Goal: Task Accomplishment & Management: Use online tool/utility

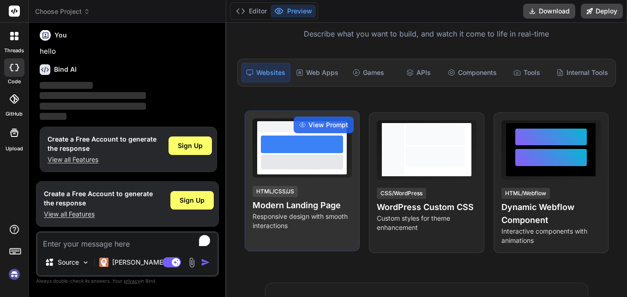
scroll to position [139, 0]
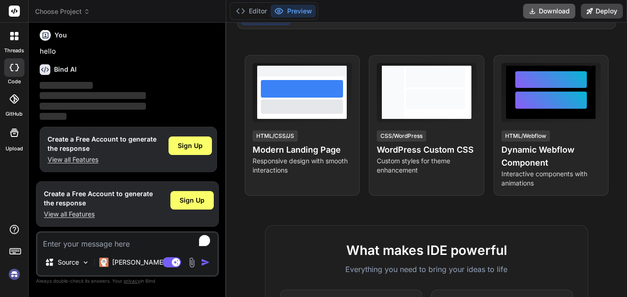
click at [559, 12] on button "Download" at bounding box center [550, 11] width 52 height 15
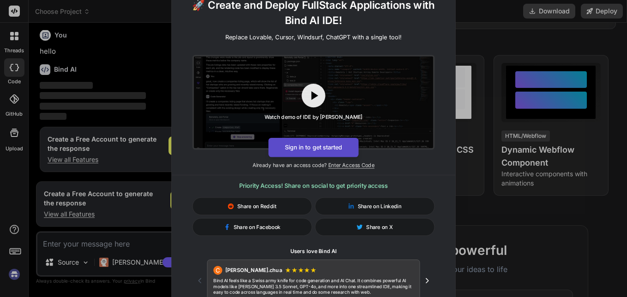
click at [343, 148] on button "Sign in to get started" at bounding box center [313, 146] width 90 height 19
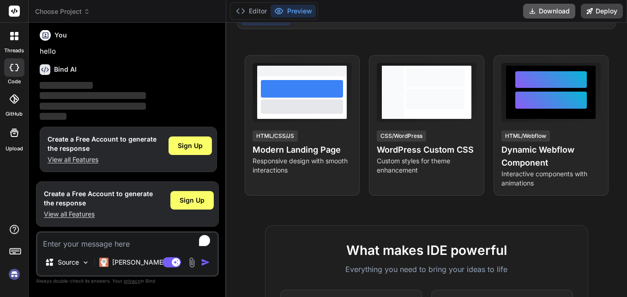
click at [574, 11] on button "Download" at bounding box center [550, 11] width 52 height 15
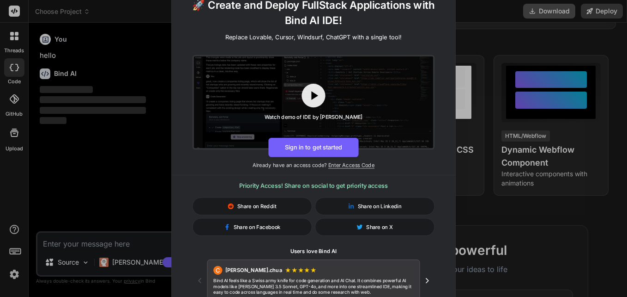
scroll to position [0, 0]
click at [496, 28] on div "🚀 Create and Deploy FullStack Applications with Bind AI IDE! Replace Lovable, C…" at bounding box center [313, 148] width 627 height 297
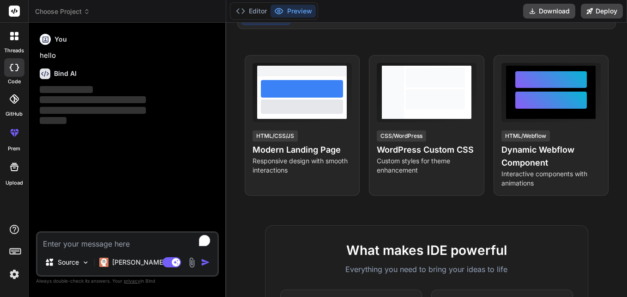
click at [122, 238] on textarea "To enrich screen reader interactions, please activate Accessibility in Grammarl…" at bounding box center [127, 240] width 180 height 17
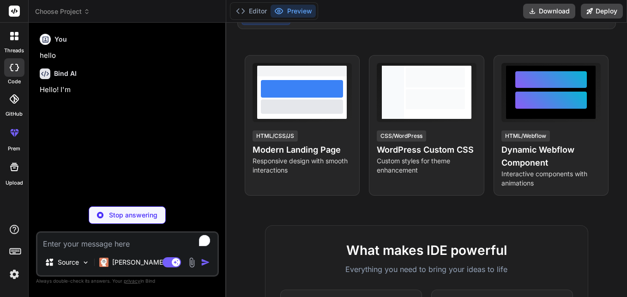
type textarea "x"
type textarea "H"
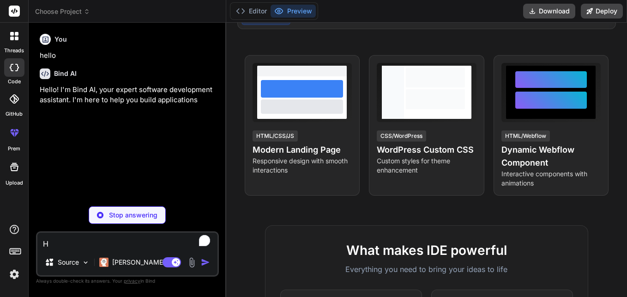
type textarea "x"
type textarea "He"
type textarea "x"
type textarea "Hey"
type textarea "x"
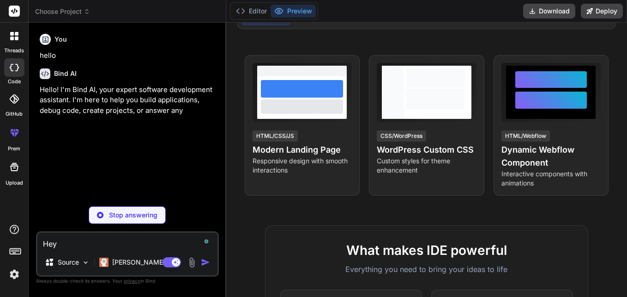
type textarea "Hey"
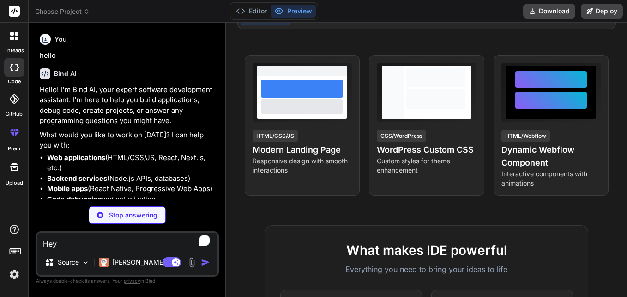
type textarea "x"
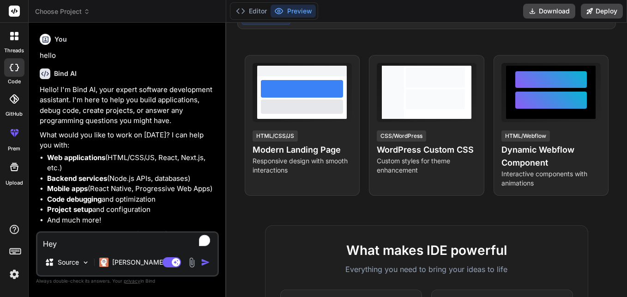
scroll to position [31, 0]
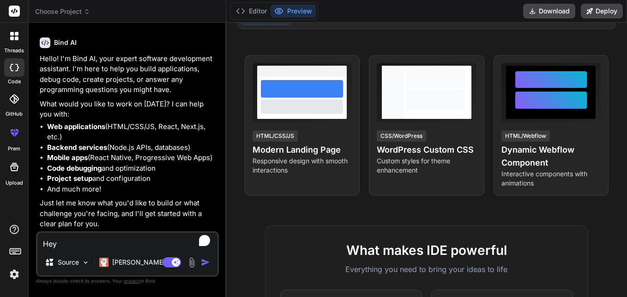
type textarea "Hey i"
type textarea "x"
type textarea "Hey i"
type textarea "x"
type textarea "Hey i w"
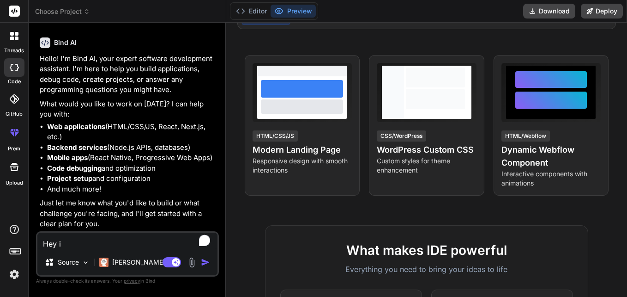
type textarea "x"
type textarea "Hey i wa"
type textarea "x"
type textarea "Hey i wan"
type textarea "x"
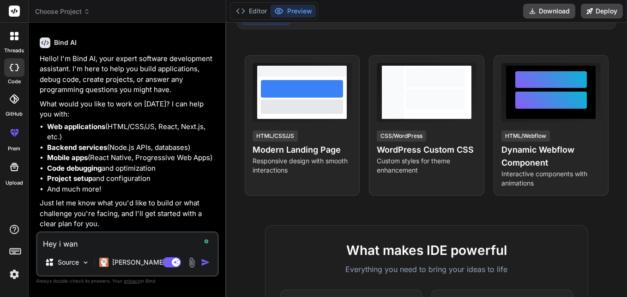
type textarea "Hey i wana"
type textarea "x"
type textarea "Hey i wan"
type textarea "x"
type textarea "Hey i wann"
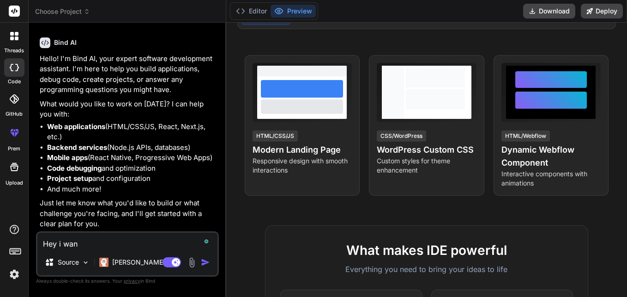
type textarea "x"
type textarea "Hey i wanna"
type textarea "x"
type textarea "Hey i wanna"
type textarea "x"
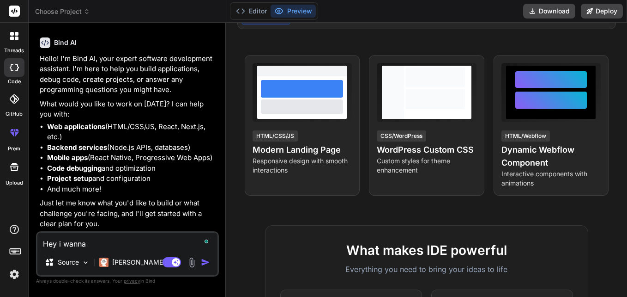
type textarea "Hey i wanna m"
type textarea "x"
type textarea "Hey i wanna ma"
type textarea "x"
type textarea "Hey i wanna mak"
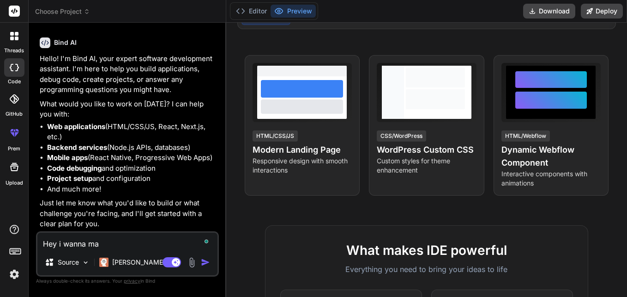
type textarea "x"
type textarea "Hey i wanna make"
type textarea "x"
type textarea "Hey i wanna make"
type textarea "x"
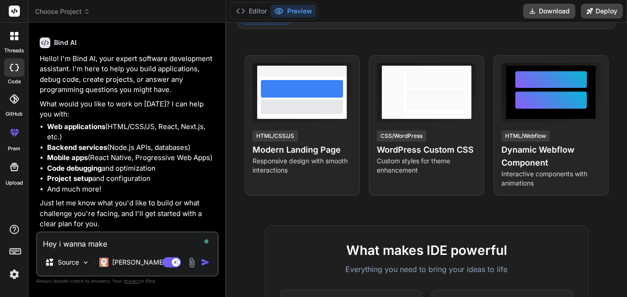
type textarea "Hey i wanna make a"
type textarea "x"
type textarea "Hey i wanna make a"
type textarea "x"
type textarea "Hey i wanna make a w"
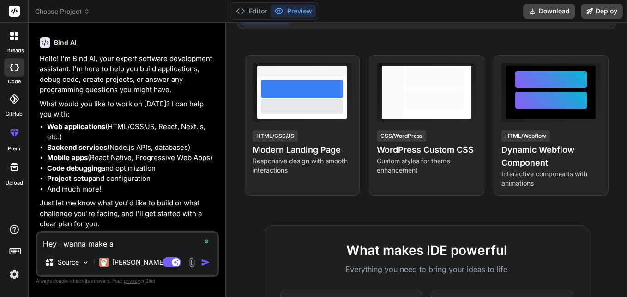
type textarea "x"
type textarea "Hey i wanna make a we"
type textarea "x"
type textarea "Hey i wanna make a web"
type textarea "x"
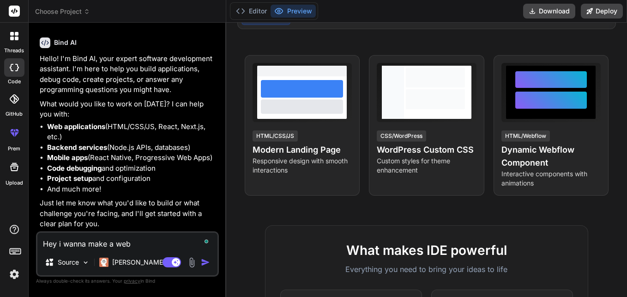
type textarea "Hey i wanna make a webi"
type textarea "x"
type textarea "Hey i wanna make a webis"
type textarea "x"
type textarea "Hey i wanna make a webist"
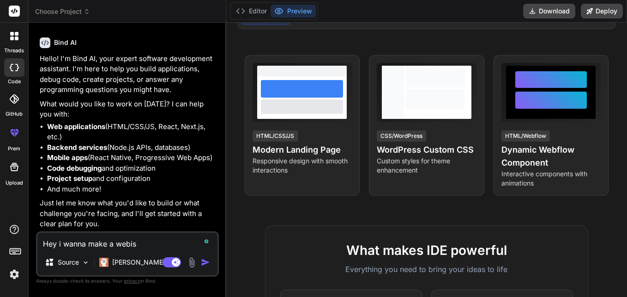
type textarea "x"
type textarea "Hey i wanna make a webiste"
type textarea "x"
type textarea "Hey i wanna make a webiste"
type textarea "x"
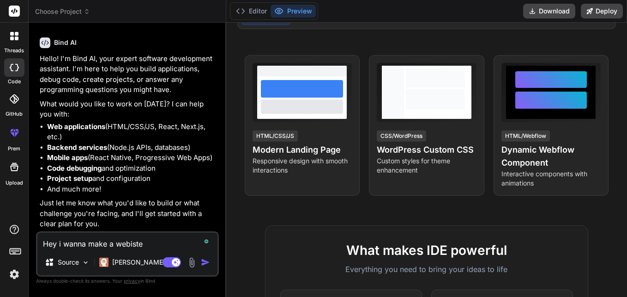
type textarea "Hey i wanna make a webiste a"
type textarea "x"
type textarea "Hey i wanna make a webiste"
type textarea "x"
type textarea "Hey i wanna make a webiste"
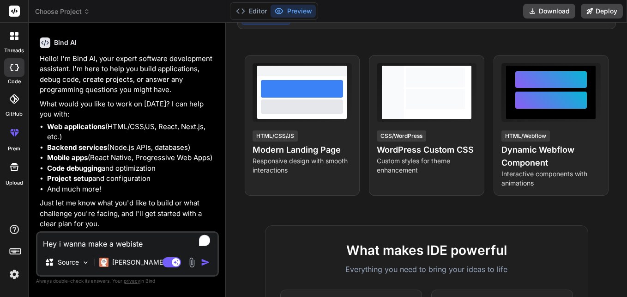
type textarea "x"
type textarea "Hey i wanna make a webist"
type textarea "x"
type textarea "Hey i wanna make a webis"
type textarea "x"
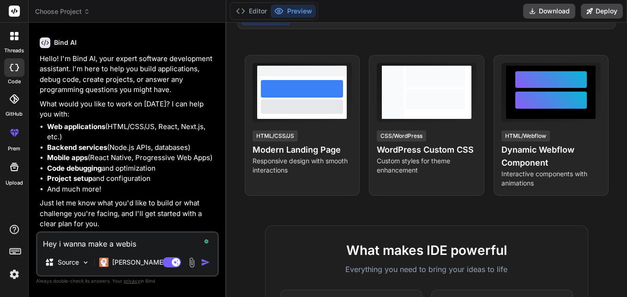
type textarea "Hey i wanna make a webi"
type textarea "x"
type textarea "Hey i wanna make a web"
type textarea "x"
type textarea "Hey i wanna make a webs"
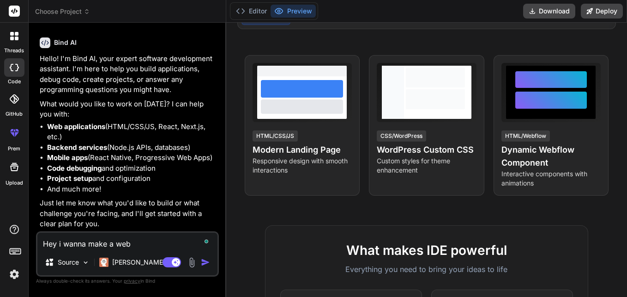
type textarea "x"
type textarea "Hey i wanna make a websi"
type textarea "x"
type textarea "Hey i wanna make a websit"
type textarea "x"
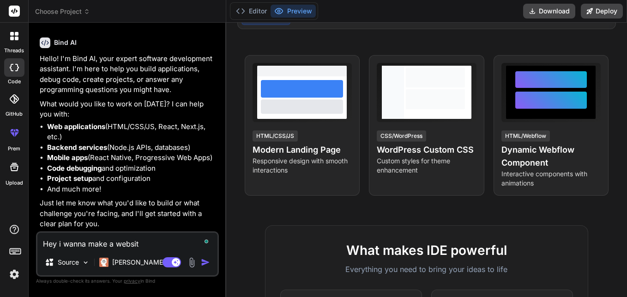
type textarea "Hey i wanna make a website"
type textarea "x"
type textarea "Hey i wanna make a website"
type textarea "x"
type textarea "Hey i wanna make a website r"
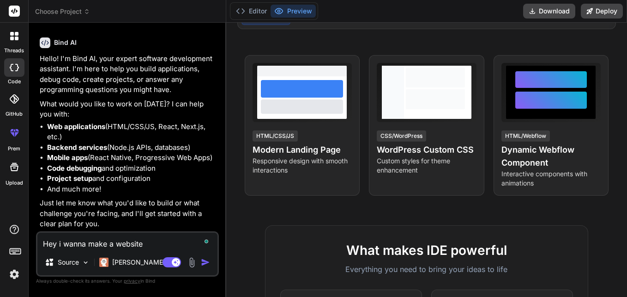
type textarea "x"
type textarea "Hey i wanna make a website re"
type textarea "x"
type textarea "Hey i wanna make a website rel"
type textarea "x"
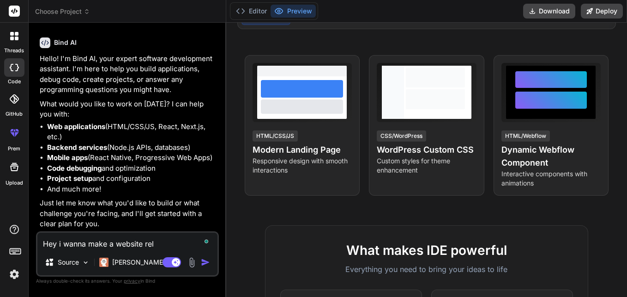
type textarea "Hey i wanna make a website rela"
type textarea "x"
type textarea "Hey i wanna make a website relat"
type textarea "x"
type textarea "Hey i wanna make a website relate"
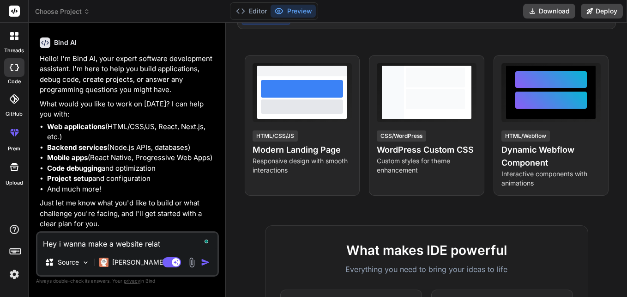
type textarea "x"
type textarea "Hey i wanna make a website related"
type textarea "x"
type textarea "Hey i wanna make a website related"
type textarea "x"
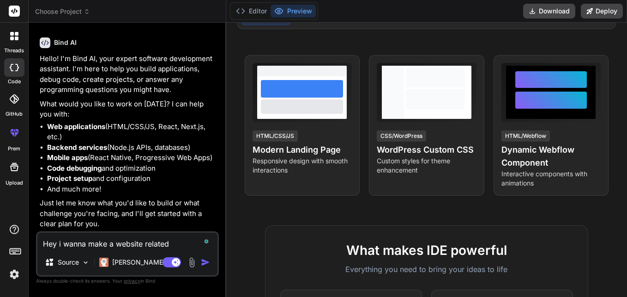
type textarea "Hey i wanna make a website related t"
type textarea "x"
type textarea "Hey i wanna make a website related to"
type textarea "x"
type textarea "Hey i wanna make a website related to"
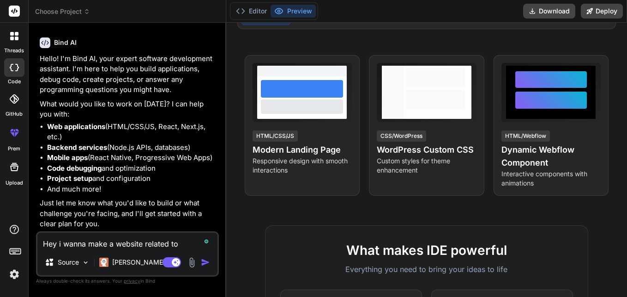
type textarea "x"
type textarea "Hey i wanna make a website related to c"
type textarea "x"
type textarea "Hey i wanna make a website related to ca"
type textarea "x"
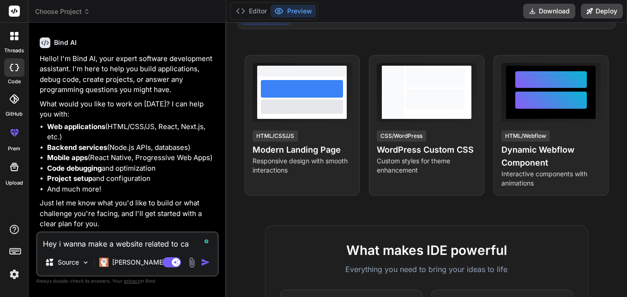
type textarea "Hey i wanna make a website related to cam"
type textarea "x"
type textarea "Hey i wanna make a website related to camp"
type textarea "x"
type textarea "Hey i wanna make a website related to campu"
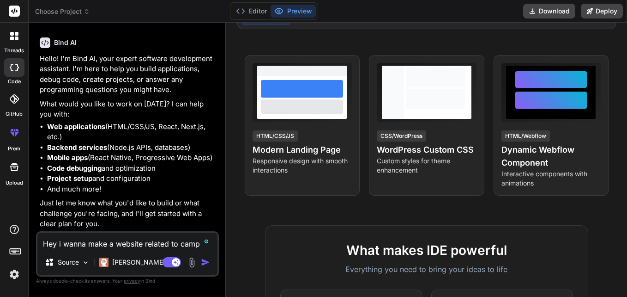
type textarea "x"
type textarea "Hey i wanna make a website related to campus"
type textarea "x"
type textarea "Hey i wanna make a website related to campus"
type textarea "x"
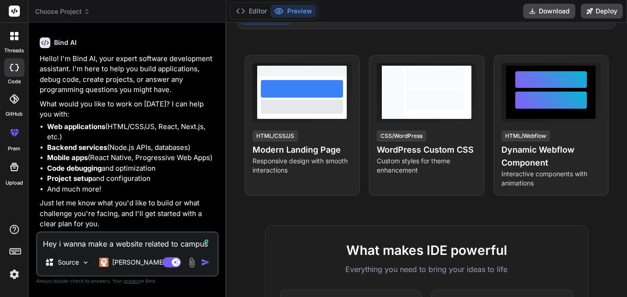
type textarea "Hey i wanna make a website related to campus m"
type textarea "x"
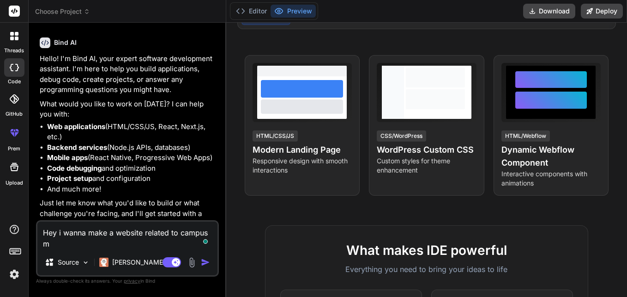
type textarea "Hey i wanna make a website related to campus ma"
type textarea "x"
type textarea "Hey i wanna make a website related to campus man"
type textarea "x"
type textarea "Hey i wanna make a website related to campus mana"
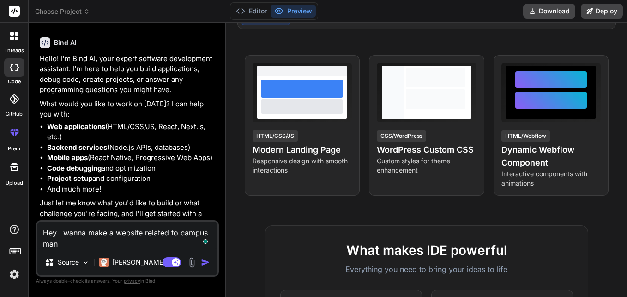
type textarea "x"
type textarea "Hey i wanna make a website related to campus manag"
type textarea "x"
type textarea "Hey i wanna make a website related to campus manage"
type textarea "x"
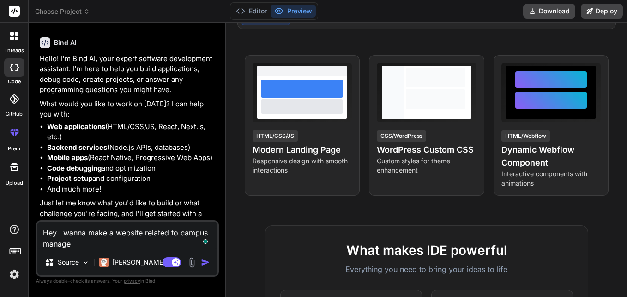
type textarea "Hey i wanna make a website related to campus managem"
type textarea "x"
type textarea "Hey i wanna make a website related to campus manageme"
type textarea "x"
type textarea "Hey i wanna make a website related to campus managemen"
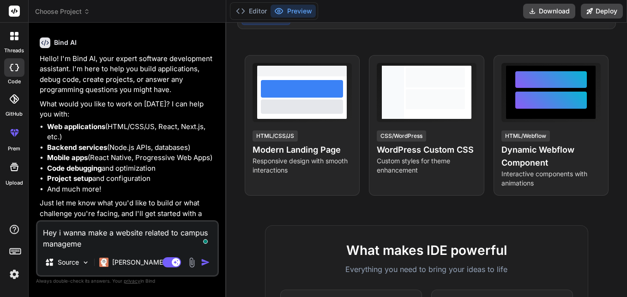
type textarea "x"
type textarea "Hey i wanna make a website related to campus management"
type textarea "x"
type textarea "Hey i wanna make a website related to campus management"
type textarea "x"
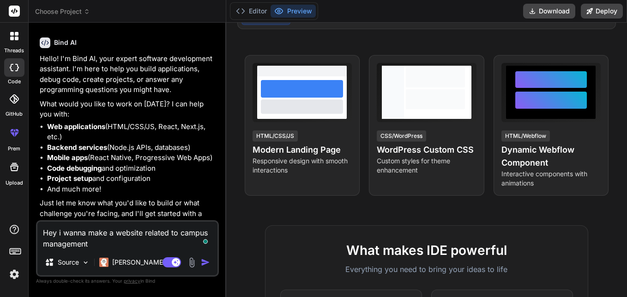
type textarea "Hey i wanna make a website related to campus management"
type textarea "x"
type textarea "Hey i wanna make a website related to campus management."
type textarea "x"
type textarea "Hey i wanna make a website related to campus management."
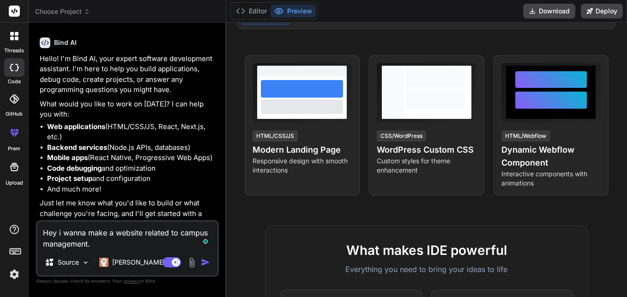
type textarea "x"
type textarea "Hey i wanna make a website related to campus management. I"
type textarea "x"
type textarea "Hey i wanna make a website related to campus management. I"
type textarea "x"
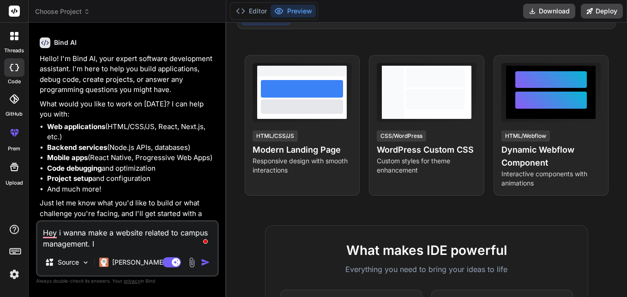
type textarea "Hey i wanna make a website related to campus management. I m"
type textarea "x"
type textarea "Hey i wanna make a website related to campus management. I ma"
type textarea "x"
type textarea "Hey i wanna make a website related to campus management. I mad"
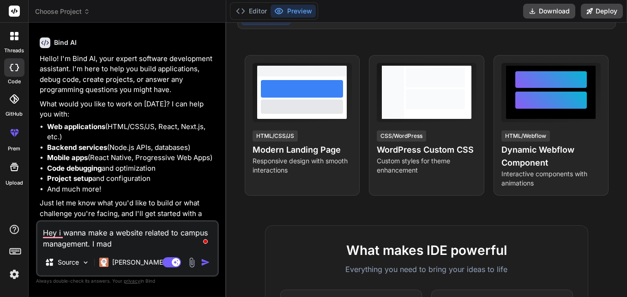
type textarea "x"
type textarea "Hey i wanna make a website related to campus management. I made"
type textarea "x"
type textarea "Hey i wanna make a website related to campus management. I made"
type textarea "x"
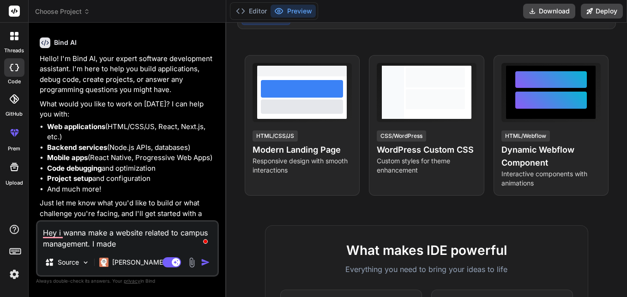
type textarea "Hey i wanna make a website related to campus management. I made t"
type textarea "x"
type textarea "Hey i wanna make a website related to campus management. I made th"
type textarea "x"
type textarea "Hey i wanna make a website related to campus management. I made thr"
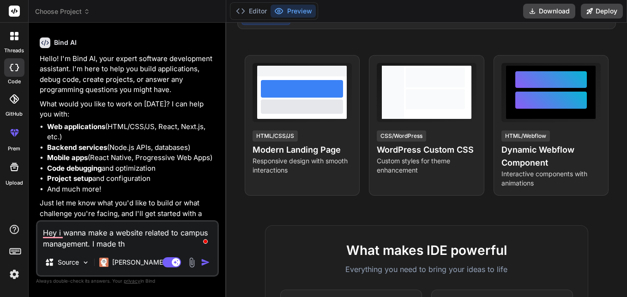
type textarea "x"
type textarea "Hey i wanna make a website related to campus management. I made thro"
type textarea "x"
type textarea "Hey i wanna make a website related to campus management. I made throu"
type textarea "x"
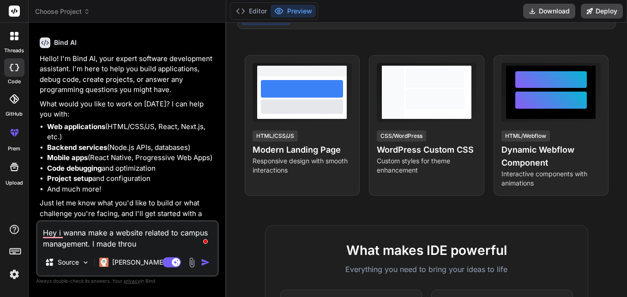
type textarea "Hey i wanna make a website related to campus management. I made throug"
type textarea "x"
type textarea "Hey i wanna make a website related to campus management. I made through"
type textarea "x"
type textarea "Hey i wanna make a website related to campus management. I made through"
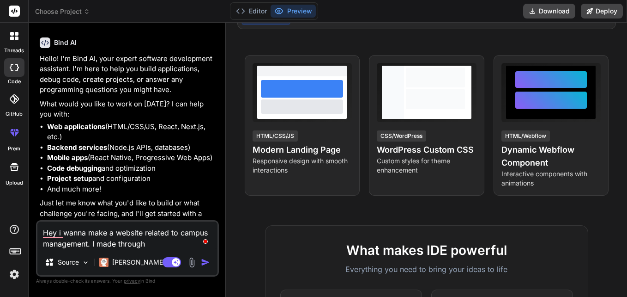
type textarea "x"
type textarea "Hey i wanna make a website related to campus management. I made through s"
type textarea "x"
type textarea "Hey i wanna make a website related to campus management. I made through so"
type textarea "x"
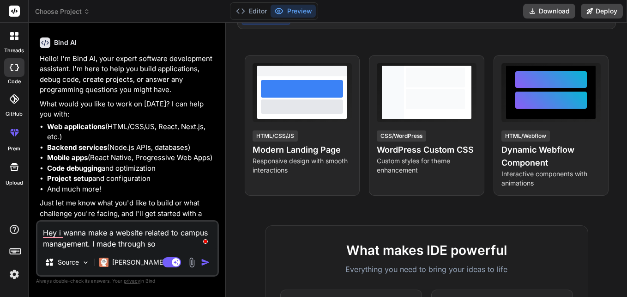
type textarea "Hey i wanna make a website related to campus management. I made through som"
type textarea "x"
type textarea "Hey i wanna make a website related to campus management. I made through some"
type textarea "x"
type textarea "Hey i wanna make a website related to campus management. I made through some"
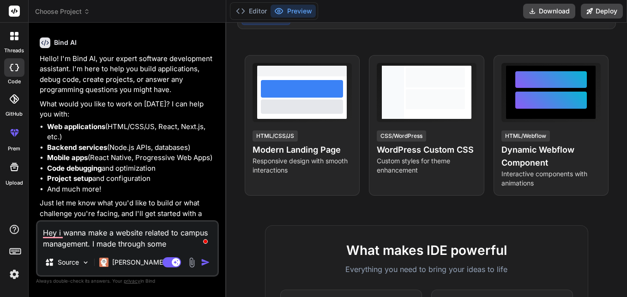
type textarea "x"
type textarea "Hey i wanna make a website related to campus management. I made through some c"
type textarea "x"
type textarea "Hey i wanna make a website related to campus management. I made through some ch"
type textarea "x"
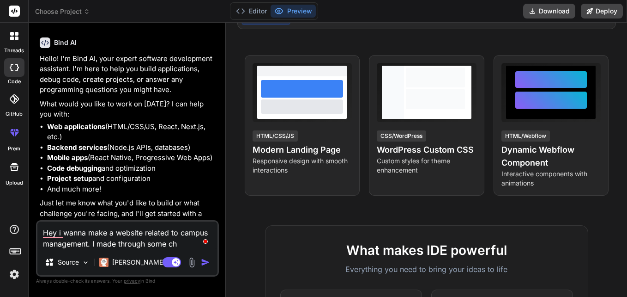
type textarea "Hey i wanna make a website related to campus management. I made through some cha"
type textarea "x"
type textarea "Hey i wanna make a website related to campus management. I made through some ch…"
type textarea "x"
type textarea "Hey i wanna make a website related to campus management. I made through some ch…"
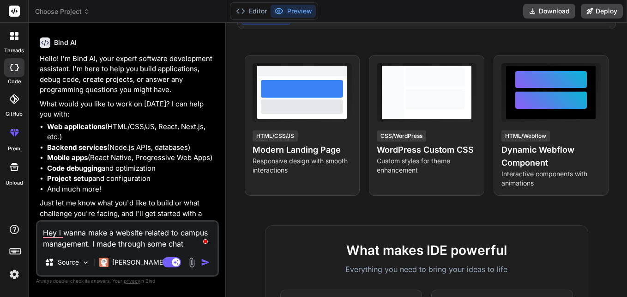
type textarea "x"
type textarea "Hey i wanna make a website related to campus management. I made through some ch…"
type textarea "x"
type textarea "Hey i wanna make a website related to campus management. I made through some ch…"
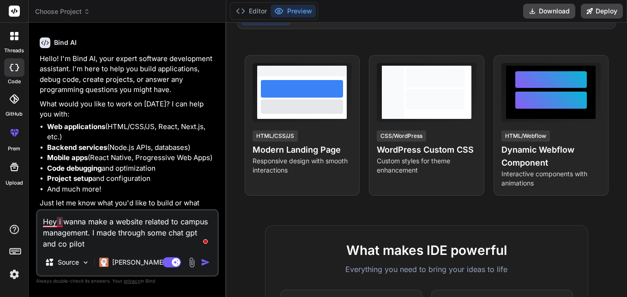
click at [62, 220] on textarea "Hey i wanna make a website related to campus management. I made through some ch…" at bounding box center [127, 229] width 180 height 39
click at [104, 245] on textarea "Hey iIwanna make a website related to campus management. I made through some ch…" at bounding box center [127, 229] width 180 height 39
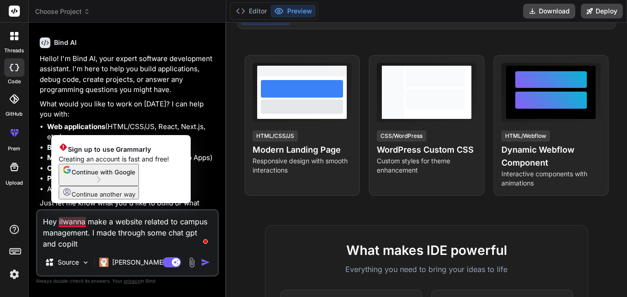
click at [60, 220] on textarea "Hey iIwanna make a website related to campus management. I made through some ch…" at bounding box center [127, 229] width 180 height 39
click at [63, 220] on textarea "Hey Iwanna make a website related to campus management. I made through some cha…" at bounding box center [127, 229] width 180 height 39
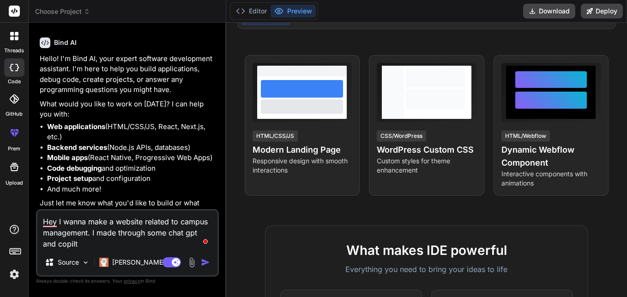
click at [93, 244] on textarea "Hey I wanna make a website related to campus management. I made through some ch…" at bounding box center [127, 229] width 180 height 39
drag, startPoint x: 57, startPoint y: 221, endPoint x: 45, endPoint y: 221, distance: 12.0
click at [45, 221] on textarea "Hey I wanna make a website related to campus management. I made through some ch…" at bounding box center [127, 229] width 180 height 39
click at [85, 245] on textarea "I wanna make a website related to campus management. I made through some chat g…" at bounding box center [127, 229] width 180 height 39
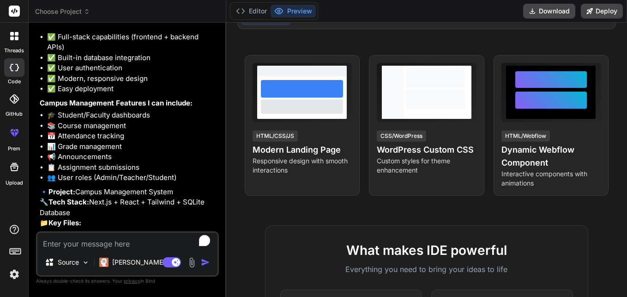
scroll to position [602, 0]
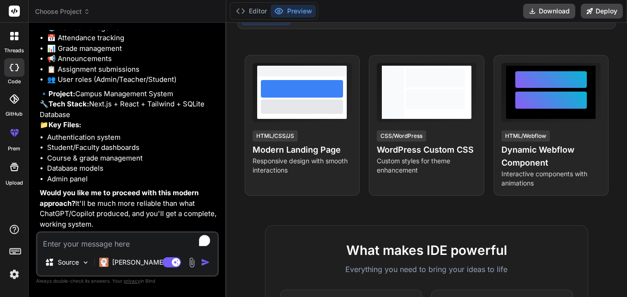
click at [190, 261] on img at bounding box center [192, 262] width 11 height 11
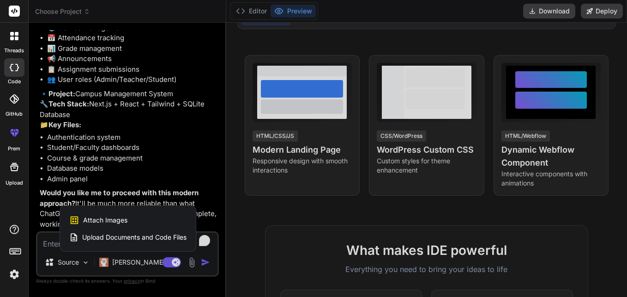
click at [140, 219] on div "Attach Images Image attachments are only supported in Claude and Gemini models." at bounding box center [127, 220] width 117 height 18
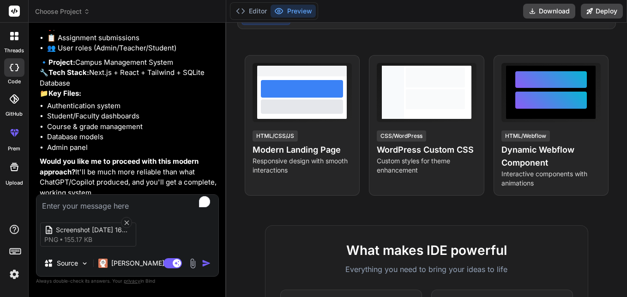
click at [123, 206] on textarea "To enrich screen reader interactions, please activate Accessibility in Grammarl…" at bounding box center [128, 203] width 182 height 17
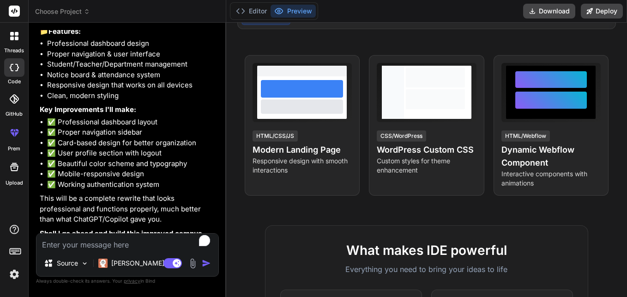
scroll to position [970, 0]
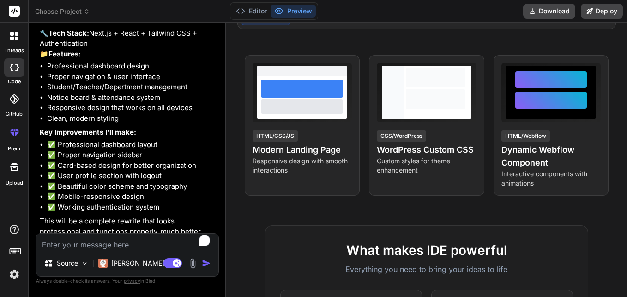
click at [129, 253] on div "Source Claude 4 S.. Agent Mode. When this toggle is activated, AI automatically…" at bounding box center [127, 254] width 183 height 43
click at [129, 248] on textarea "To enrich screen reader interactions, please activate Accessibility in Grammarl…" at bounding box center [128, 241] width 182 height 17
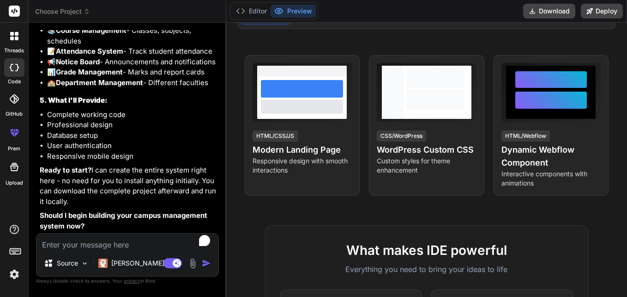
scroll to position [1664, 0]
click at [145, 238] on textarea "To enrich screen reader interactions, please activate Accessibility in Grammarl…" at bounding box center [128, 241] width 182 height 17
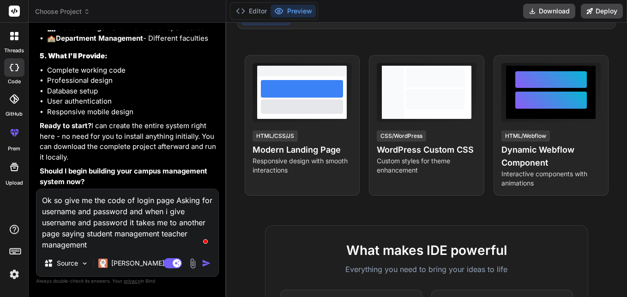
click at [162, 218] on textarea "Ok so give me the code of login page Asking for username and password and when …" at bounding box center [128, 219] width 182 height 61
click at [120, 242] on textarea "Ok so give me the code of login page Asking for username and password and when …" at bounding box center [128, 219] width 182 height 61
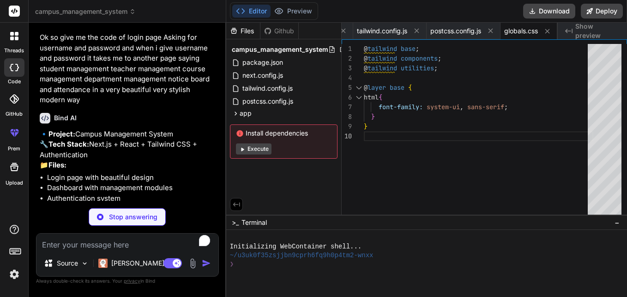
scroll to position [0, 175]
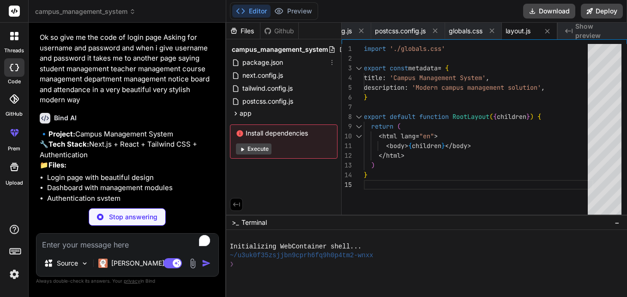
drag, startPoint x: 292, startPoint y: 67, endPoint x: 261, endPoint y: 164, distance: 102.9
click at [261, 164] on div "Files Github campus_management_system package.json next.config.js tailwind.conf…" at bounding box center [284, 119] width 116 height 192
click at [294, 73] on div "next.config.js" at bounding box center [284, 75] width 108 height 13
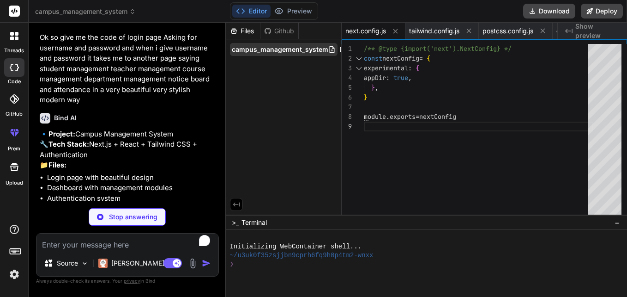
click at [282, 53] on span "campus_management_system" at bounding box center [280, 49] width 97 height 9
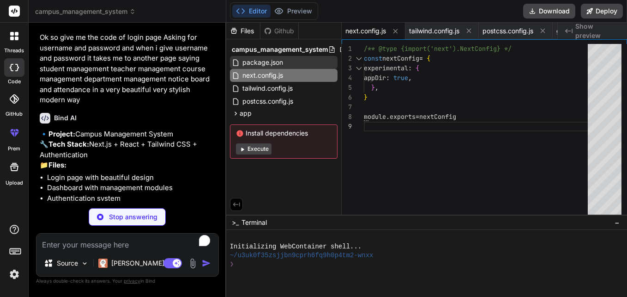
click at [278, 59] on span "package.json" at bounding box center [263, 62] width 43 height 11
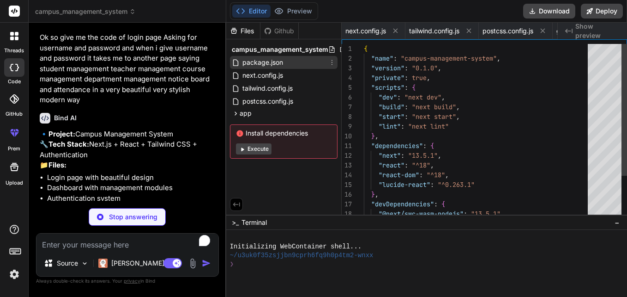
scroll to position [0, 0]
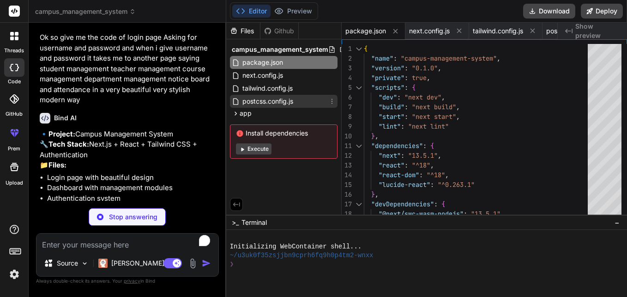
click at [322, 99] on div "postcss.config.js" at bounding box center [284, 101] width 108 height 13
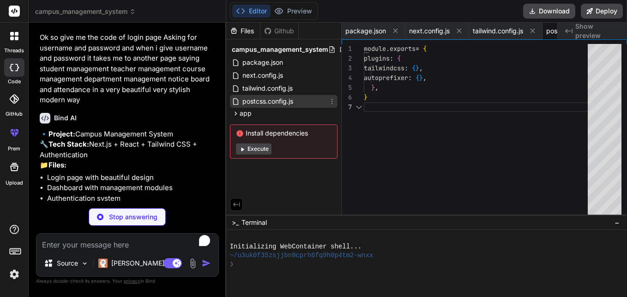
scroll to position [0, 62]
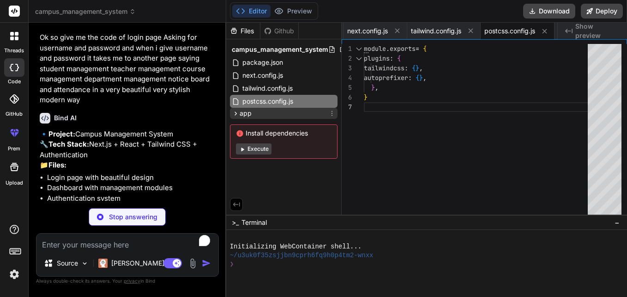
click at [289, 110] on div "app" at bounding box center [284, 113] width 108 height 11
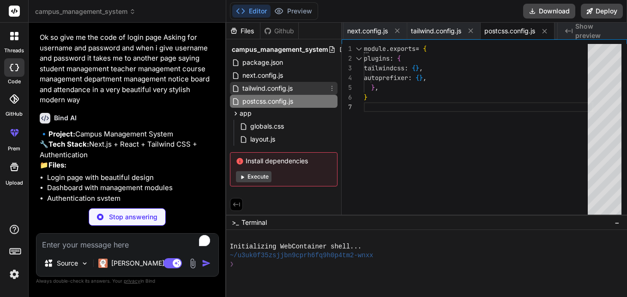
click at [283, 85] on span "tailwind.config.js" at bounding box center [268, 88] width 52 height 11
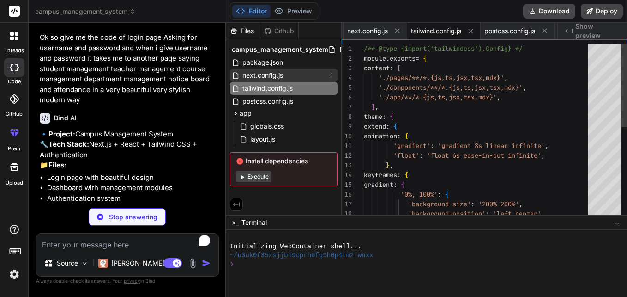
click at [286, 75] on div "next.config.js" at bounding box center [284, 75] width 108 height 13
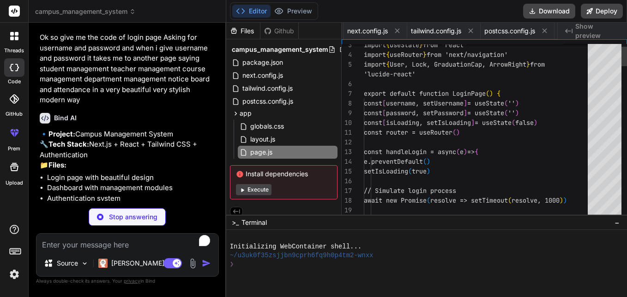
scroll to position [0, 231]
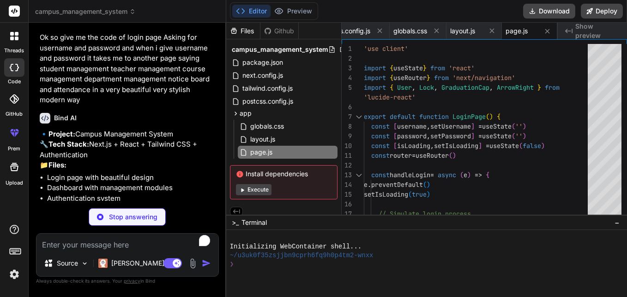
click at [266, 189] on button "Execute" at bounding box center [254, 189] width 36 height 11
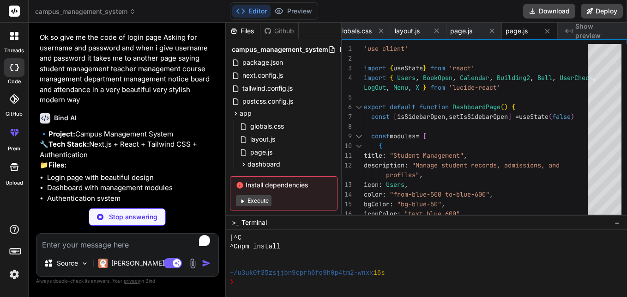
scroll to position [79, 0]
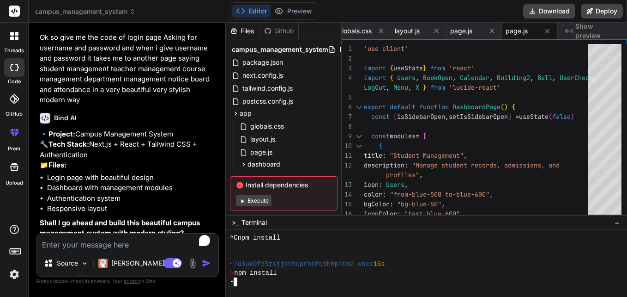
click at [241, 284] on div "-" at bounding box center [422, 281] width 384 height 9
click at [242, 283] on div "|" at bounding box center [422, 281] width 384 height 9
click at [252, 281] on div "|" at bounding box center [422, 281] width 384 height 9
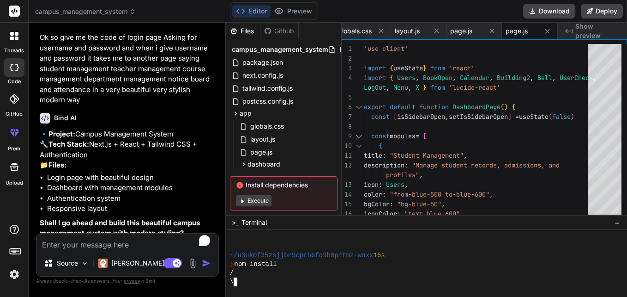
click at [260, 270] on div "/" at bounding box center [422, 272] width 384 height 9
click at [220, 285] on div "Bind AI Web Search Created with Pixso. Code Generator You hello Bind AI Hello! …" at bounding box center [128, 160] width 198 height 274
drag, startPoint x: 245, startPoint y: 280, endPoint x: 257, endPoint y: 282, distance: 12.3
click at [235, 283] on div "11111111111111111111111111111111 ~/u3uk0f35zsjjbn9cprh6fq9h0p4tm2-wnxx 16s ❯ np…" at bounding box center [422, 259] width 384 height 53
click at [257, 282] on div "/" at bounding box center [422, 281] width 384 height 9
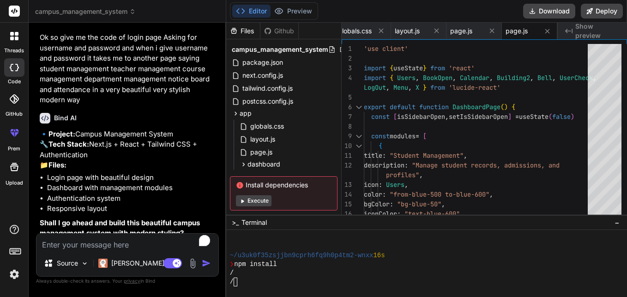
drag, startPoint x: 128, startPoint y: 236, endPoint x: 118, endPoint y: 244, distance: 13.2
click at [126, 239] on textarea "To enrich screen reader interactions, please activate Accessibility in Grammarl…" at bounding box center [128, 241] width 182 height 17
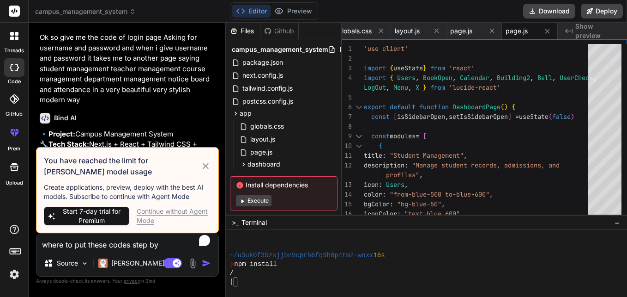
click at [205, 170] on icon at bounding box center [206, 165] width 11 height 11
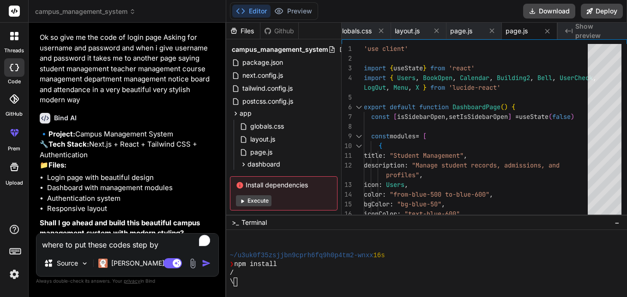
click at [206, 262] on img "button" at bounding box center [206, 262] width 9 height 9
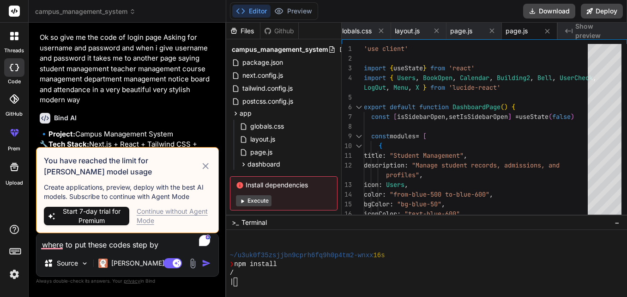
click at [203, 168] on icon at bounding box center [206, 165] width 11 height 11
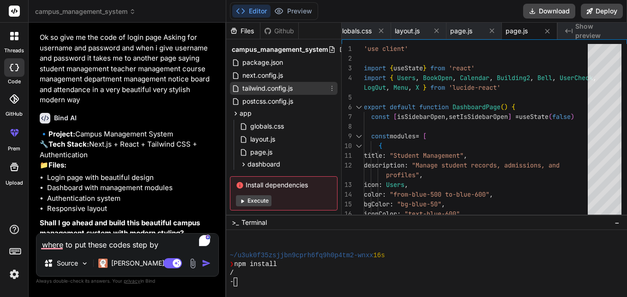
drag, startPoint x: 311, startPoint y: 87, endPoint x: 289, endPoint y: 90, distance: 21.5
click at [289, 90] on span "tailwind.config.js" at bounding box center [268, 88] width 52 height 11
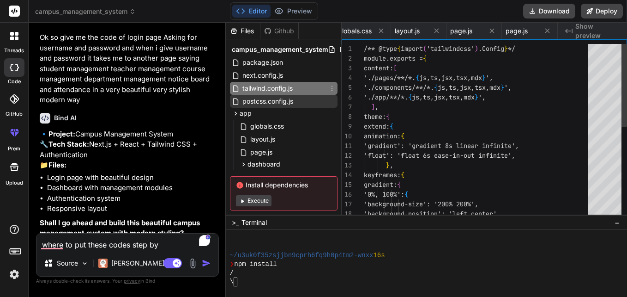
scroll to position [0, 128]
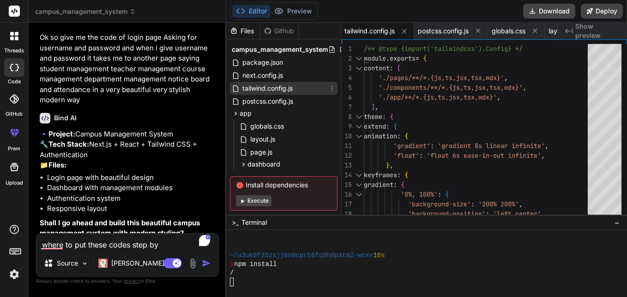
click at [305, 87] on div "tailwind.config.js" at bounding box center [284, 88] width 108 height 13
click at [330, 87] on icon at bounding box center [332, 88] width 7 height 7
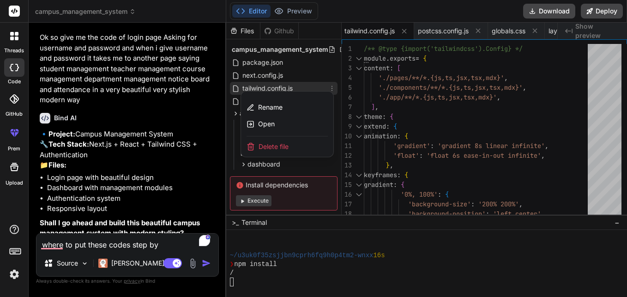
click at [415, 78] on div at bounding box center [426, 160] width 401 height 274
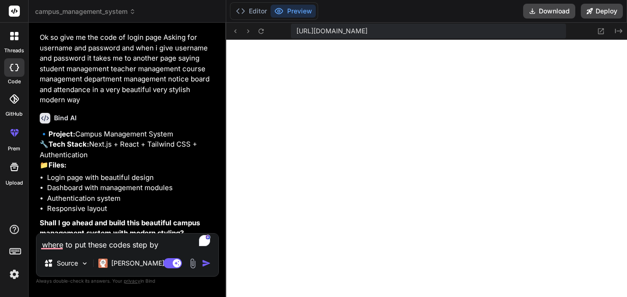
scroll to position [518, 0]
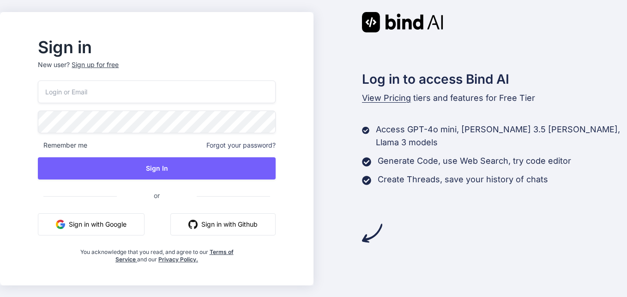
click at [259, 91] on input "email" at bounding box center [157, 91] width 238 height 23
type input "vitalfact2010@gmail.com"
click at [229, 181] on div "vitalfact2010@gmail.com Remember me Forgot your password? Sign In or Sign in wi…" at bounding box center [157, 171] width 238 height 183
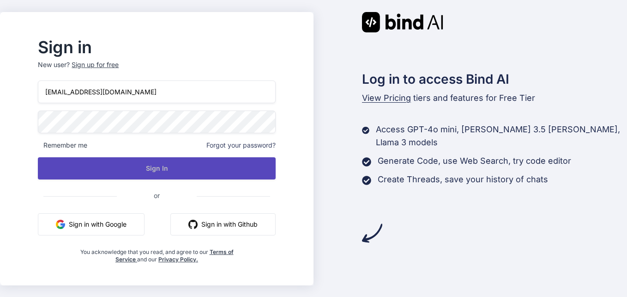
click at [233, 167] on button "Sign In" at bounding box center [157, 168] width 238 height 22
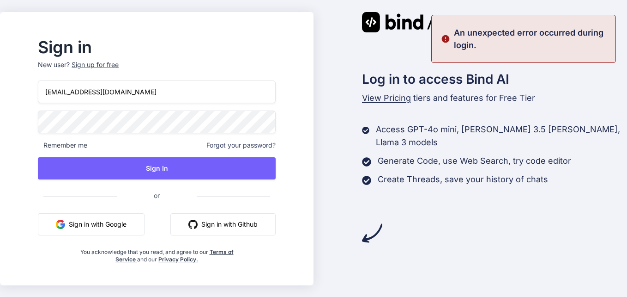
click at [116, 218] on button "Sign in with Google" at bounding box center [91, 224] width 107 height 22
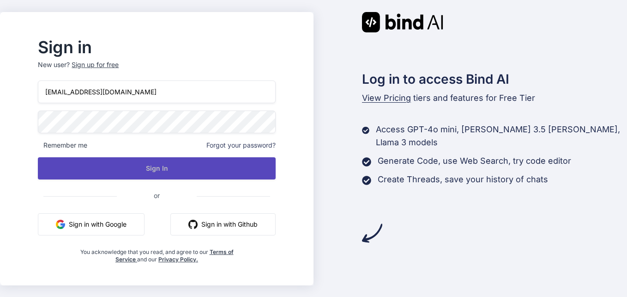
click at [218, 172] on button "Sign In" at bounding box center [157, 168] width 238 height 22
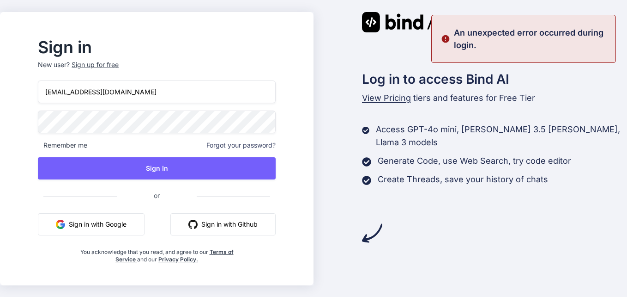
click at [130, 227] on button "Sign in with Google" at bounding box center [91, 224] width 107 height 22
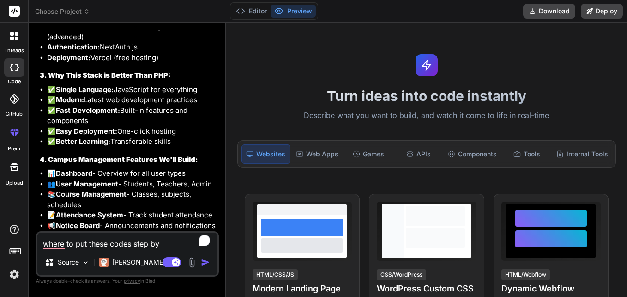
scroll to position [1867, 0]
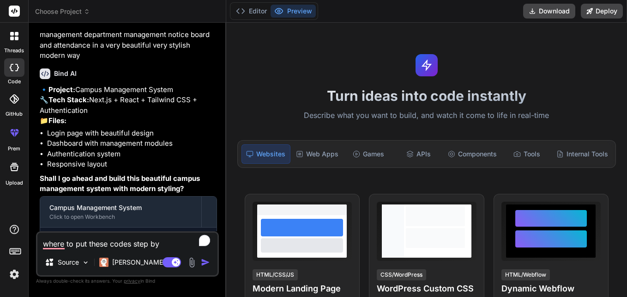
click at [206, 263] on img "button" at bounding box center [205, 261] width 9 height 9
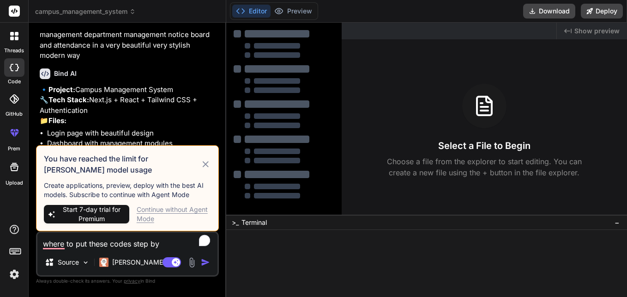
click at [203, 157] on div "You have reached the limit for [PERSON_NAME] model usage Create applications, p…" at bounding box center [127, 188] width 183 height 86
drag, startPoint x: 202, startPoint y: 159, endPoint x: 202, endPoint y: 169, distance: 10.2
click at [202, 169] on icon at bounding box center [206, 163] width 11 height 11
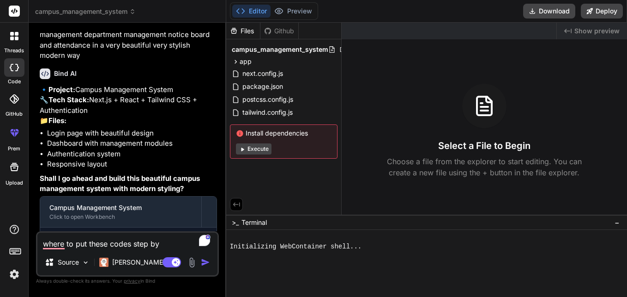
type textarea "x"
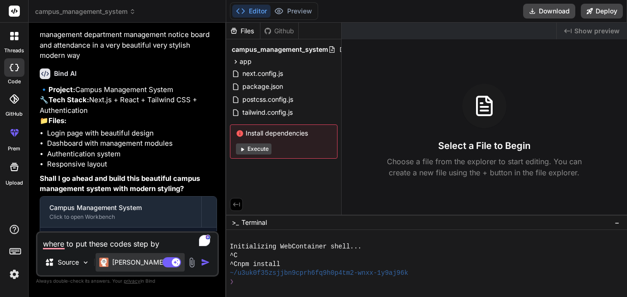
drag, startPoint x: 197, startPoint y: 247, endPoint x: 151, endPoint y: 260, distance: 48.0
click at [151, 260] on div "where to put these codes step by [PERSON_NAME] Source [PERSON_NAME] 4 S.. Agent…" at bounding box center [127, 253] width 183 height 45
drag, startPoint x: 151, startPoint y: 260, endPoint x: 163, endPoint y: 97, distance: 163.1
click at [163, 61] on p "Ok so give me the code of login page Asking for username and password and when …" at bounding box center [128, 24] width 177 height 73
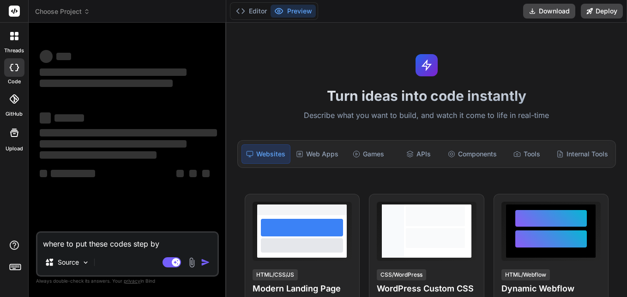
type textarea "x"
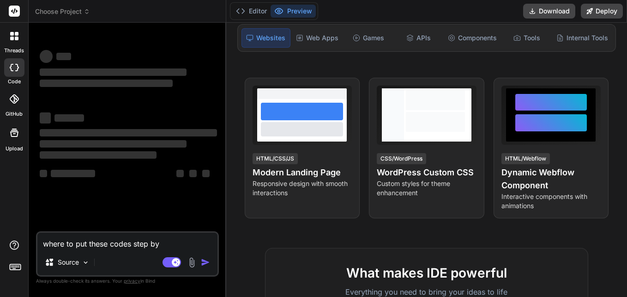
scroll to position [139, 0]
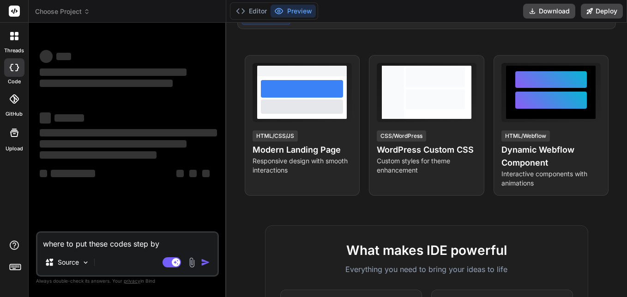
drag, startPoint x: 203, startPoint y: 245, endPoint x: 0, endPoint y: 227, distance: 203.6
click at [0, 231] on html "threads code GitHub Upload Choose Project Created with Pixso. Bind AI Web Searc…" at bounding box center [313, 148] width 627 height 297
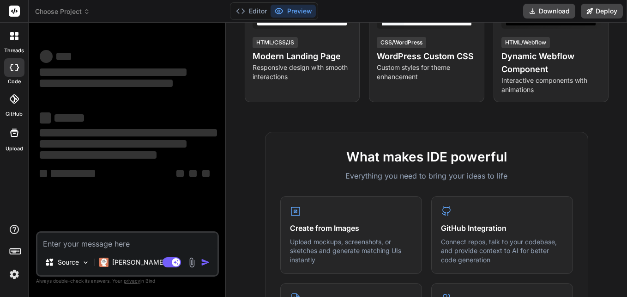
scroll to position [370, 0]
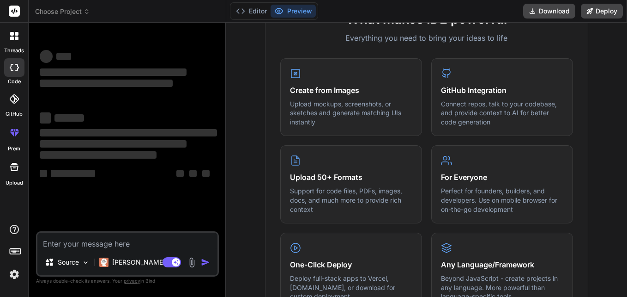
type textarea "x"
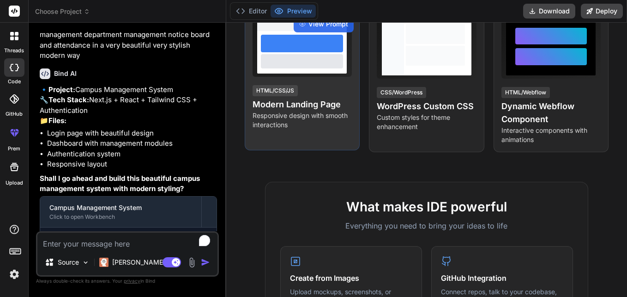
scroll to position [0, 0]
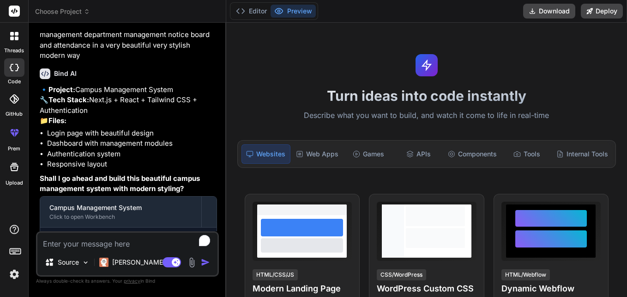
click at [272, 154] on div "Websites" at bounding box center [266, 153] width 49 height 19
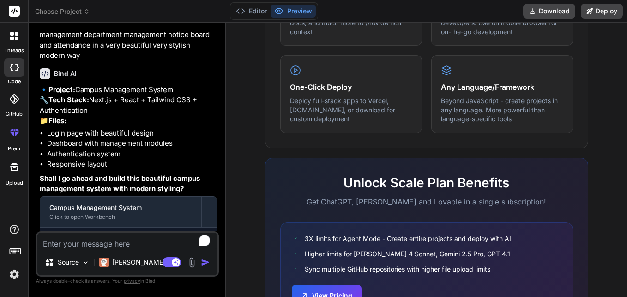
scroll to position [607, 0]
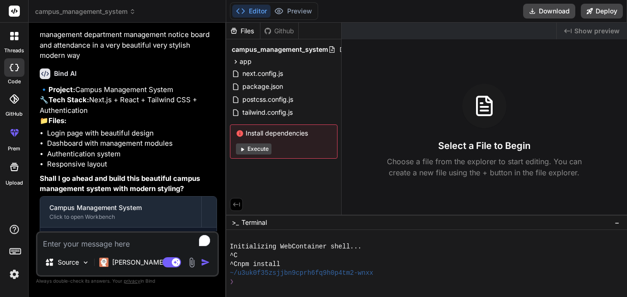
click at [249, 148] on button "Execute" at bounding box center [254, 148] width 36 height 11
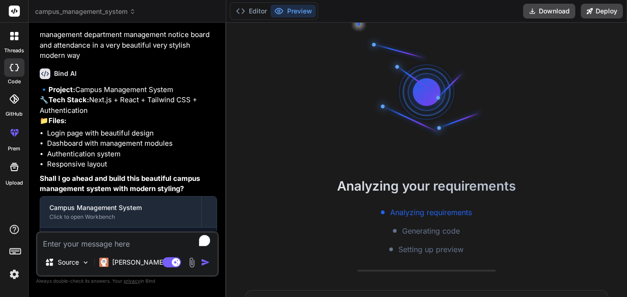
scroll to position [9, 0]
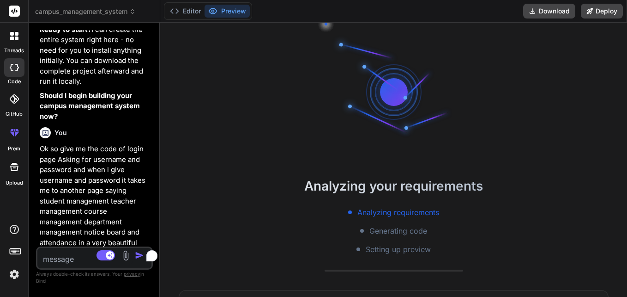
type textarea "x"
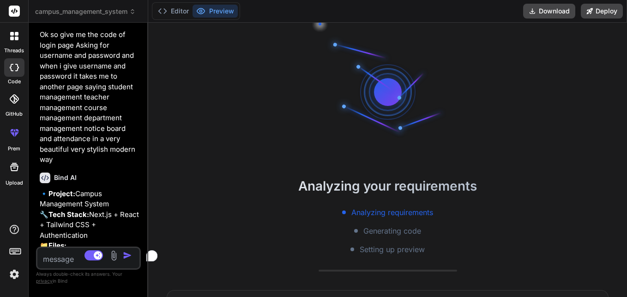
drag, startPoint x: 225, startPoint y: 101, endPoint x: 19, endPoint y: 107, distance: 206.2
click at [19, 107] on div "threads code GitHub prem Upload campus_management_system Created with Pixso. Bi…" at bounding box center [313, 148] width 627 height 297
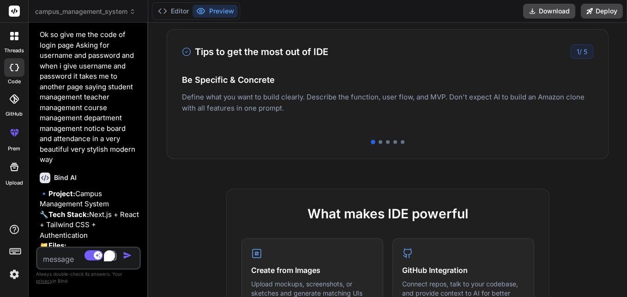
scroll to position [139, 0]
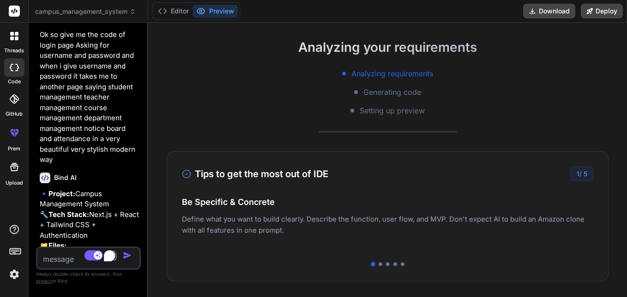
drag, startPoint x: 539, startPoint y: 139, endPoint x: 522, endPoint y: 188, distance: 51.6
click at [539, 147] on div "Analyzing your requirements Analyzing requirements Generating code Setting up p…" at bounding box center [387, 160] width 479 height 274
click at [493, 232] on p "Deploy your Next.js and React projects to Vercel. For Node.js backend, deploy t…" at bounding box center [388, 234] width 412 height 22
click at [584, 175] on span "5" at bounding box center [586, 174] width 4 height 8
click at [462, 251] on div "Tips to get the most out of IDE 1 / 5 Be Specific & Concrete Define what you wa…" at bounding box center [388, 216] width 442 height 130
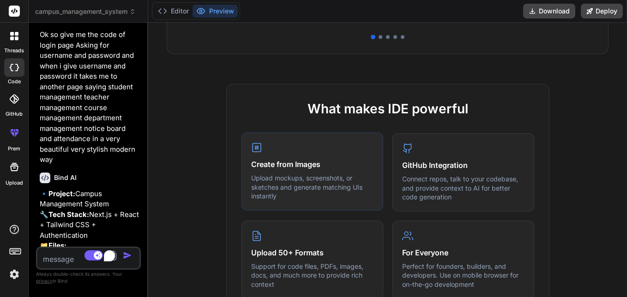
scroll to position [188, 0]
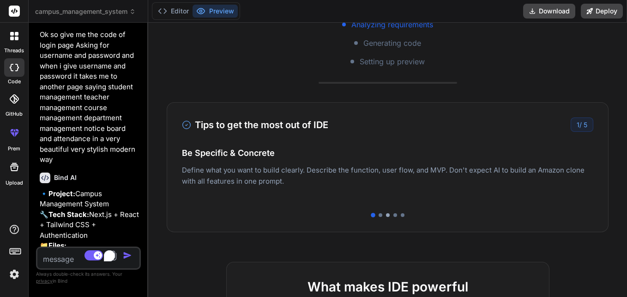
click at [386, 215] on div at bounding box center [388, 215] width 4 height 4
drag, startPoint x: 436, startPoint y: 207, endPoint x: 448, endPoint y: 206, distance: 12.1
click at [443, 206] on div "Tips to get the most out of IDE 3 / 5 Be Specific & Concrete Define what you wa…" at bounding box center [388, 167] width 442 height 130
click at [453, 207] on div "Tips to get the most out of IDE 3 / 5 Be Specific & Concrete Define what you wa…" at bounding box center [388, 167] width 442 height 130
click at [394, 215] on div at bounding box center [396, 215] width 4 height 4
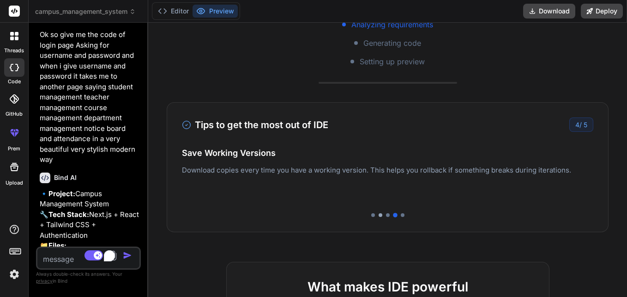
click at [379, 215] on div at bounding box center [381, 215] width 4 height 4
click at [407, 215] on div at bounding box center [388, 215] width 412 height 4
click at [401, 215] on div at bounding box center [403, 215] width 4 height 4
drag, startPoint x: 381, startPoint y: 215, endPoint x: 367, endPoint y: 214, distance: 13.9
click at [379, 215] on div at bounding box center [388, 215] width 412 height 4
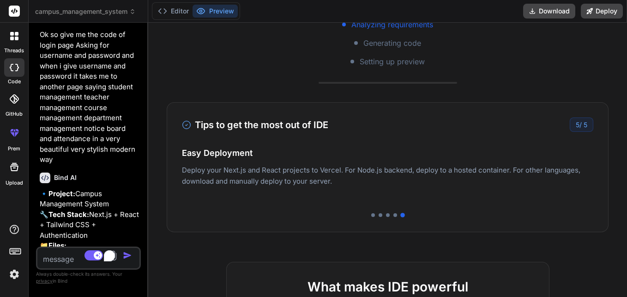
click at [367, 214] on div at bounding box center [388, 215] width 412 height 4
click at [374, 214] on div at bounding box center [388, 215] width 412 height 4
click at [379, 215] on div at bounding box center [381, 215] width 4 height 4
click at [381, 216] on div at bounding box center [388, 215] width 412 height 4
click at [392, 217] on div "Tips to get the most out of IDE 2 / 5 Be Specific & Concrete Define what you wa…" at bounding box center [388, 167] width 442 height 130
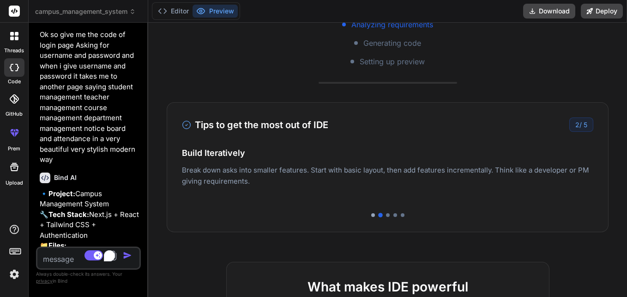
click at [371, 214] on div at bounding box center [373, 215] width 4 height 4
click at [379, 213] on div at bounding box center [381, 215] width 4 height 4
click at [382, 214] on div at bounding box center [388, 215] width 412 height 4
click at [386, 215] on div at bounding box center [388, 215] width 4 height 4
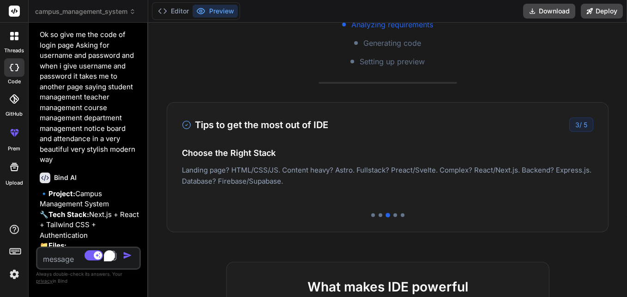
click at [387, 216] on div at bounding box center [388, 215] width 412 height 4
click at [375, 216] on div at bounding box center [388, 215] width 412 height 4
drag, startPoint x: 373, startPoint y: 214, endPoint x: 391, endPoint y: 214, distance: 18.0
click at [384, 214] on div at bounding box center [388, 215] width 412 height 4
click at [390, 215] on div at bounding box center [388, 215] width 412 height 4
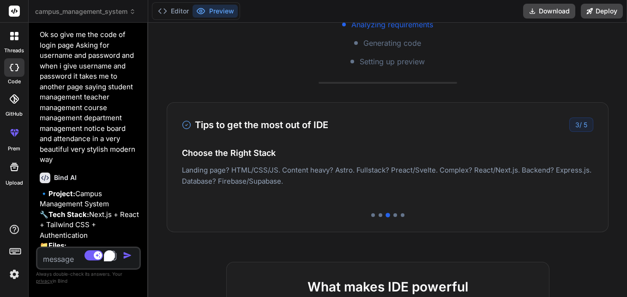
click at [381, 215] on div at bounding box center [388, 215] width 412 height 4
click at [392, 216] on div at bounding box center [388, 215] width 412 height 4
click at [378, 216] on div at bounding box center [388, 215] width 412 height 4
click at [391, 216] on div at bounding box center [388, 215] width 412 height 4
drag, startPoint x: 392, startPoint y: 216, endPoint x: 375, endPoint y: 217, distance: 17.1
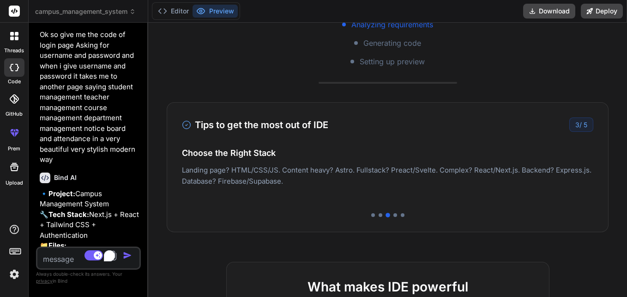
click at [394, 216] on div at bounding box center [396, 215] width 4 height 4
click at [375, 217] on div "Tips to get the most out of IDE 3 / 5 Be Specific & Concrete Define what you wa…" at bounding box center [388, 167] width 442 height 130
drag, startPoint x: 382, startPoint y: 216, endPoint x: 394, endPoint y: 216, distance: 12.5
click at [394, 216] on div "Tips to get the most out of IDE 4 / 5 Be Specific & Concrete Define what you wa…" at bounding box center [388, 167] width 442 height 130
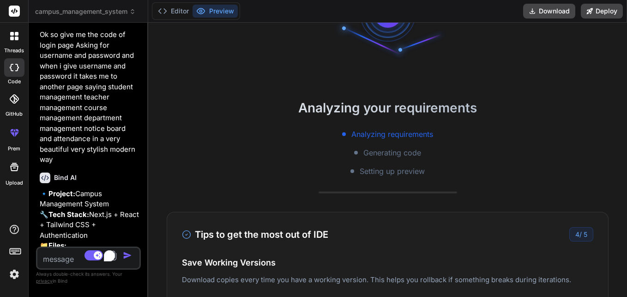
scroll to position [0, 0]
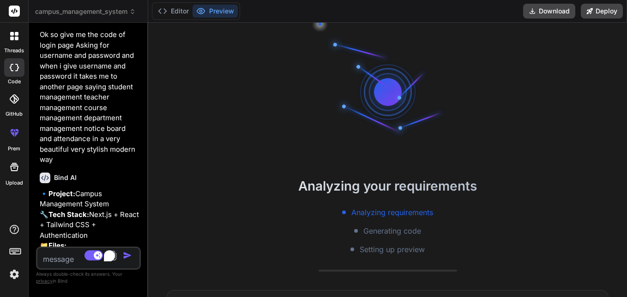
click at [430, 102] on div at bounding box center [388, 92] width 139 height 139
drag, startPoint x: 386, startPoint y: 108, endPoint x: 364, endPoint y: 98, distance: 23.8
click at [366, 104] on div at bounding box center [387, 91] width 55 height 55
click at [410, 84] on div at bounding box center [388, 92] width 139 height 139
click at [233, 65] on div "Analyzing your requirements Analyzing requirements Generating code Setting up p…" at bounding box center [387, 160] width 479 height 274
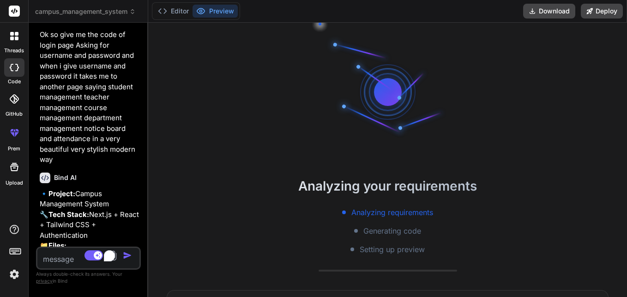
click at [217, 45] on div "Analyzing your requirements Analyzing requirements Generating code Setting up p…" at bounding box center [387, 160] width 479 height 274
click at [214, 8] on button "Preview" at bounding box center [215, 11] width 45 height 13
click at [172, 8] on button "Editor" at bounding box center [173, 11] width 38 height 13
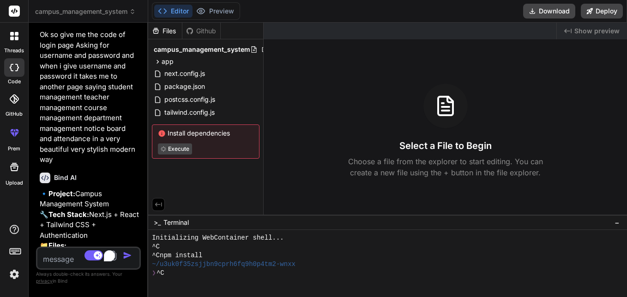
click at [167, 9] on icon at bounding box center [162, 10] width 9 height 9
click at [217, 11] on button "Preview" at bounding box center [215, 11] width 45 height 13
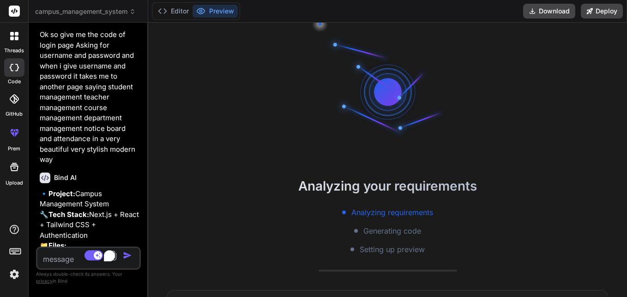
click at [391, 210] on span "Analyzing requirements" at bounding box center [393, 212] width 82 height 11
click at [393, 216] on span "Analyzing requirements" at bounding box center [393, 212] width 82 height 11
click at [394, 230] on span "Generating code" at bounding box center [393, 230] width 58 height 11
drag, startPoint x: 394, startPoint y: 231, endPoint x: 387, endPoint y: 247, distance: 17.0
click at [392, 238] on div "Analyzing requirements Generating code Setting up preview" at bounding box center [387, 231] width 479 height 48
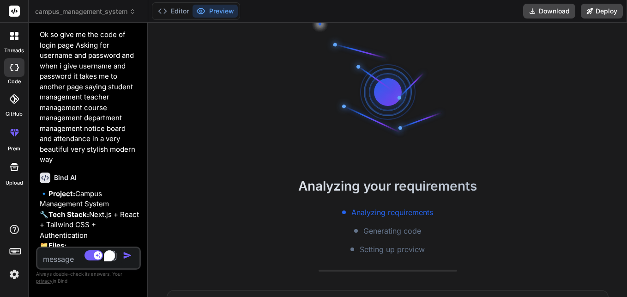
click at [387, 247] on span "Setting up preview" at bounding box center [392, 249] width 65 height 11
click at [505, 147] on div "Analyzing your requirements Analyzing requirements Generating code Setting up p…" at bounding box center [387, 160] width 479 height 274
